Goal: Check status: Check status

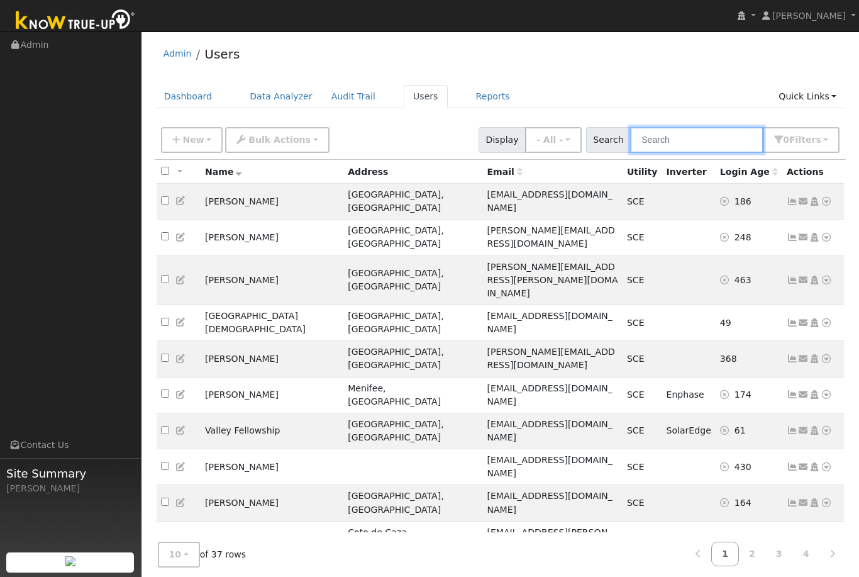
click at [699, 146] on input "text" at bounding box center [696, 140] width 133 height 26
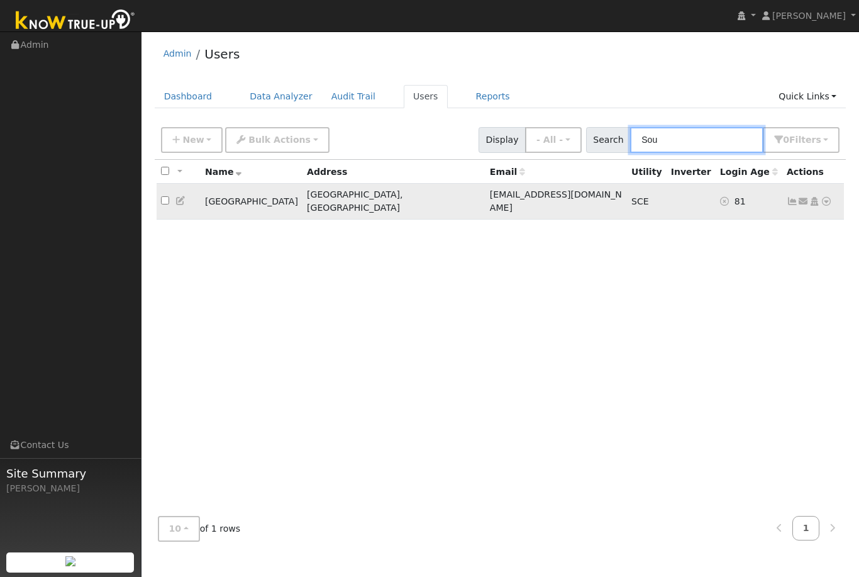
type input "Sou"
click at [793, 197] on icon at bounding box center [792, 201] width 11 height 9
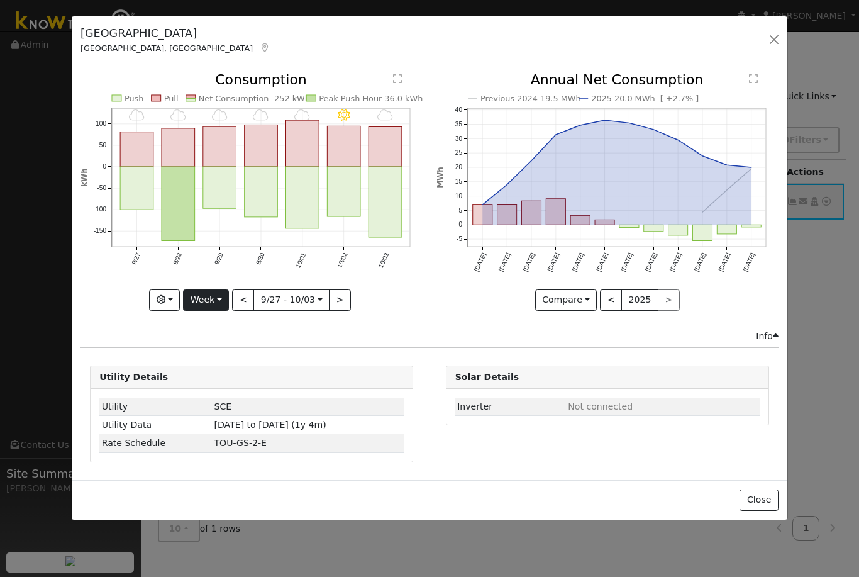
click at [226, 298] on button "Week" at bounding box center [206, 299] width 46 height 21
click at [222, 331] on link "Day" at bounding box center [227, 326] width 87 height 18
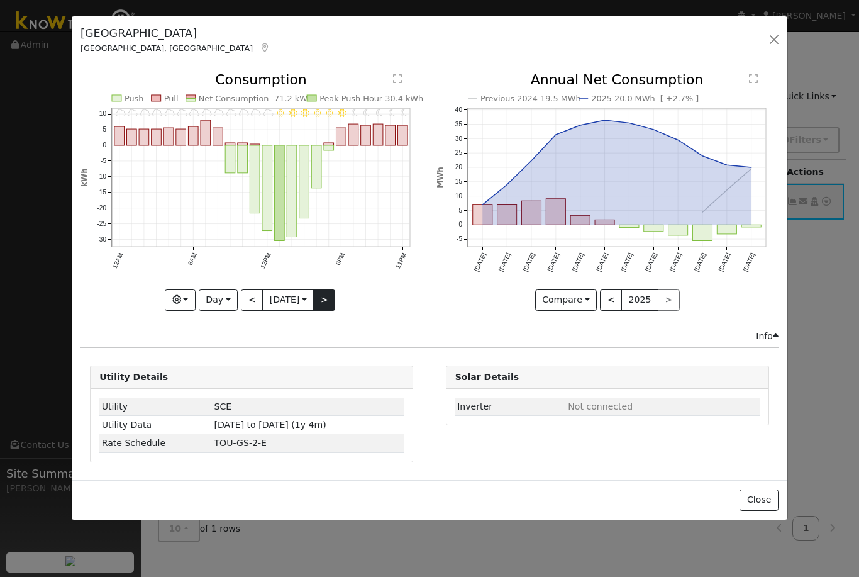
click at [328, 306] on button ">" at bounding box center [324, 299] width 22 height 21
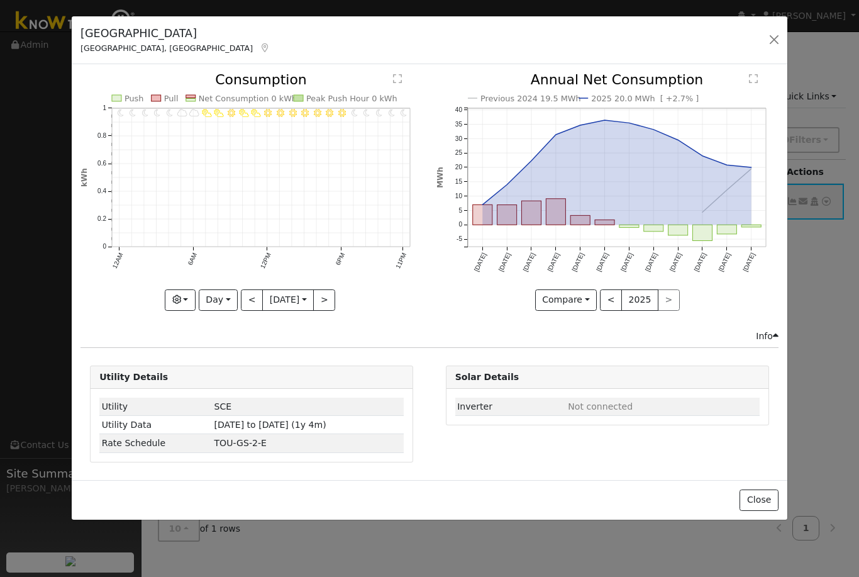
click at [252, 297] on button "<" at bounding box center [252, 299] width 22 height 21
type input "[DATE]"
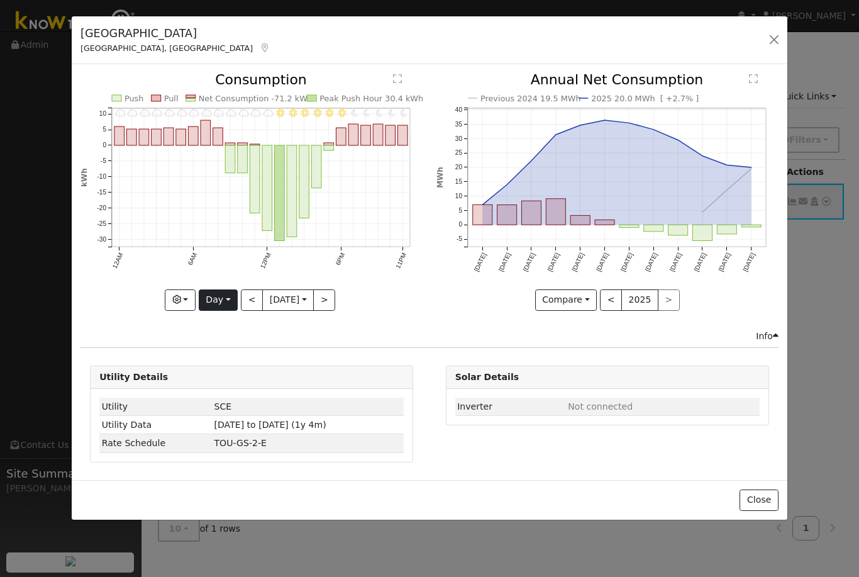
click at [228, 301] on button "Day" at bounding box center [218, 299] width 39 height 21
click at [445, 316] on div "Previous 2024 19.5 MWh 2025 20.0 MWh [ +2.7% ] [DATE] Nov '[DATE] Jan '[DATE] M…" at bounding box center [606, 201] width 355 height 256
click at [310, 299] on input "[DATE]" at bounding box center [288, 300] width 50 height 20
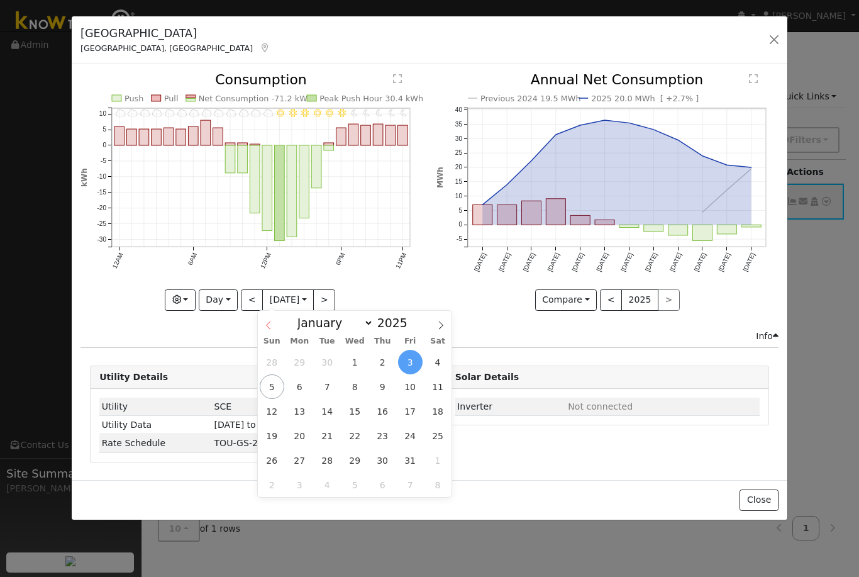
click at [272, 323] on icon at bounding box center [268, 325] width 9 height 9
select select "8"
click at [431, 435] on span "27" at bounding box center [438, 435] width 25 height 25
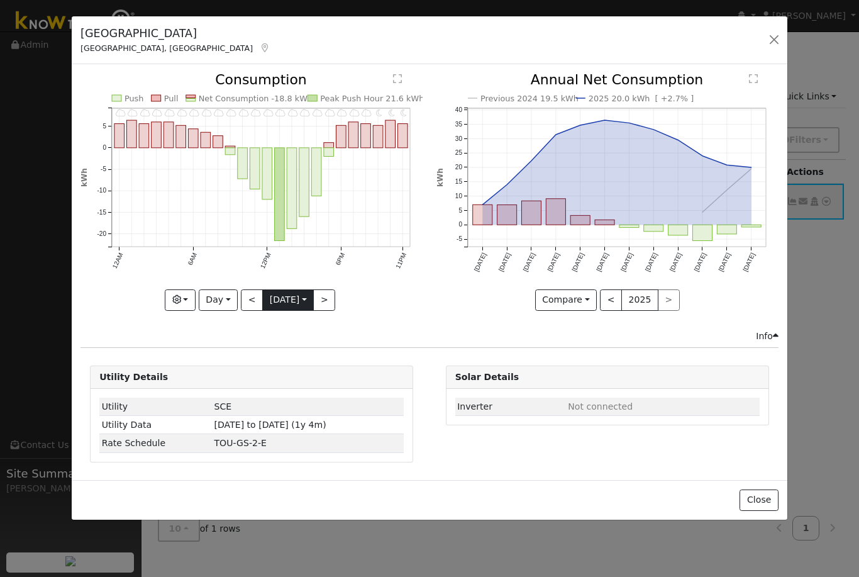
click at [313, 302] on input "[DATE]" at bounding box center [288, 300] width 50 height 20
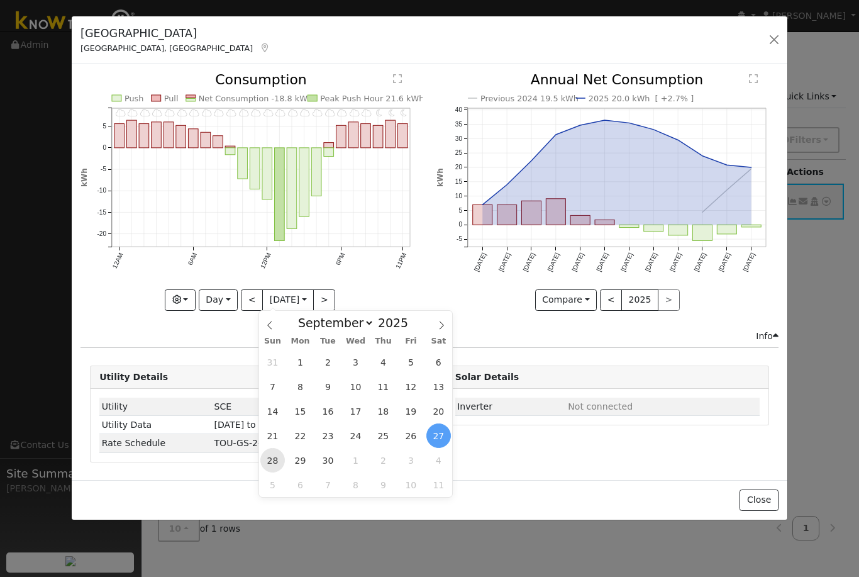
click at [272, 458] on span "28" at bounding box center [272, 460] width 25 height 25
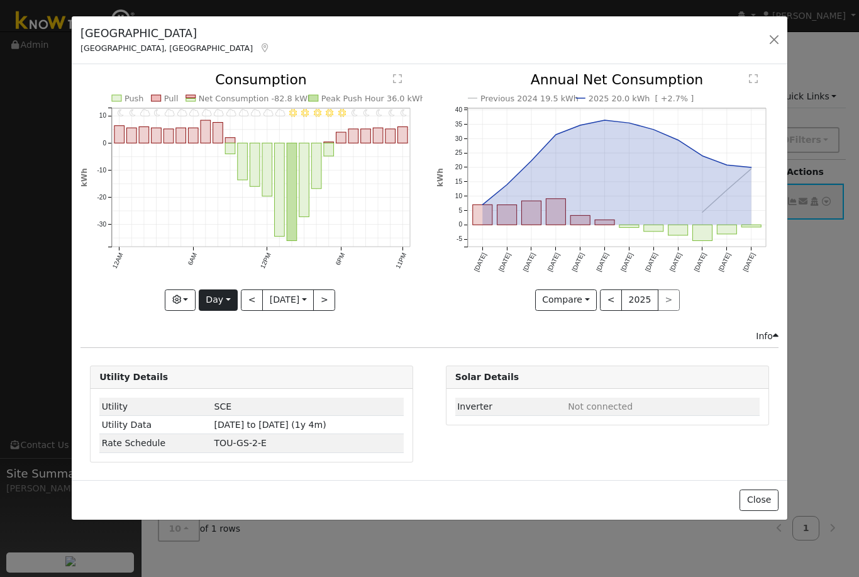
click at [230, 297] on button "Day" at bounding box center [218, 299] width 39 height 21
click at [355, 326] on div "11PM - Clear 10PM - Clear 9PM - Clear 8PM - Clear 7PM - Clear 6PM - Clear 5PM -…" at bounding box center [251, 201] width 355 height 256
click at [327, 303] on button ">" at bounding box center [324, 299] width 22 height 21
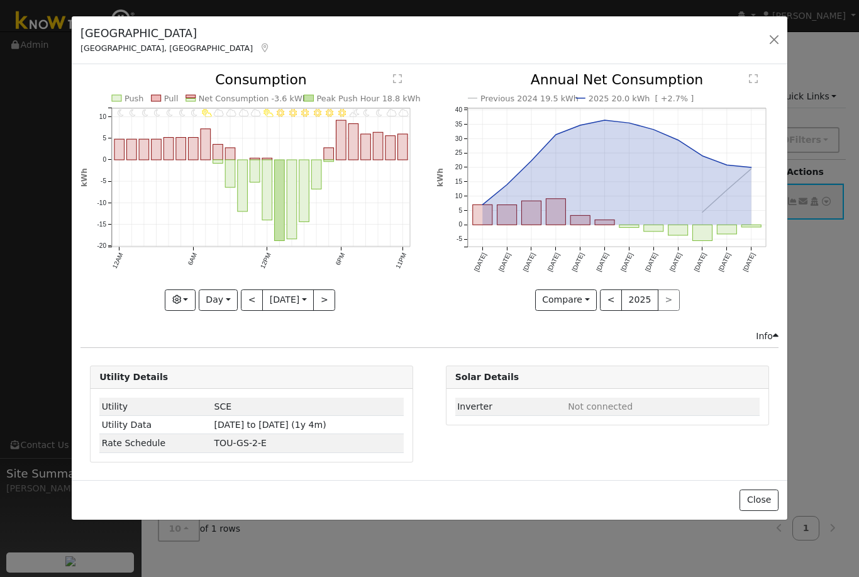
click at [335, 303] on button ">" at bounding box center [324, 299] width 22 height 21
type input "[DATE]"
